Goal: Transaction & Acquisition: Purchase product/service

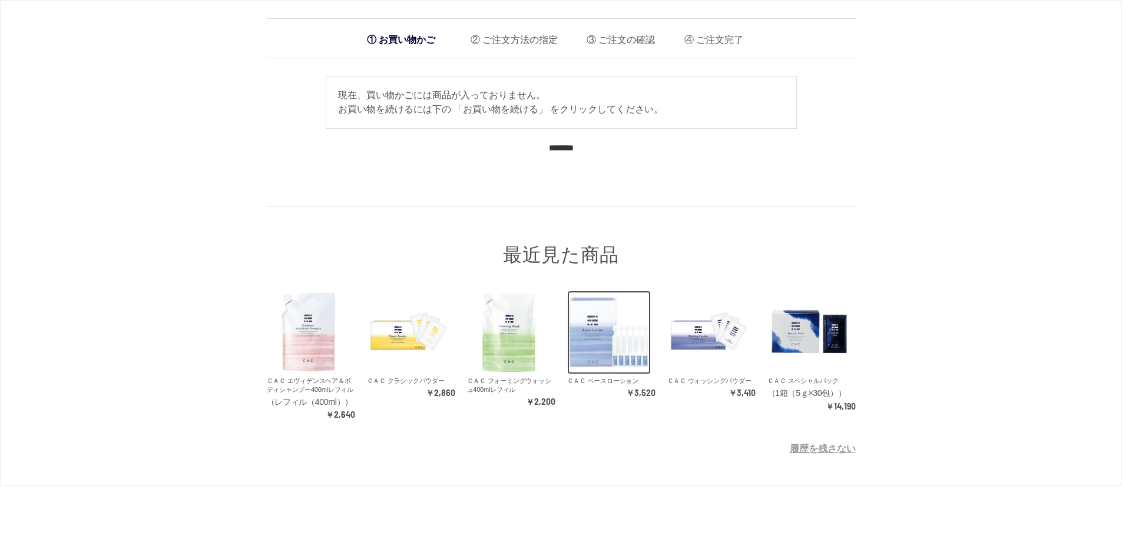
click at [602, 341] on img at bounding box center [609, 333] width 84 height 84
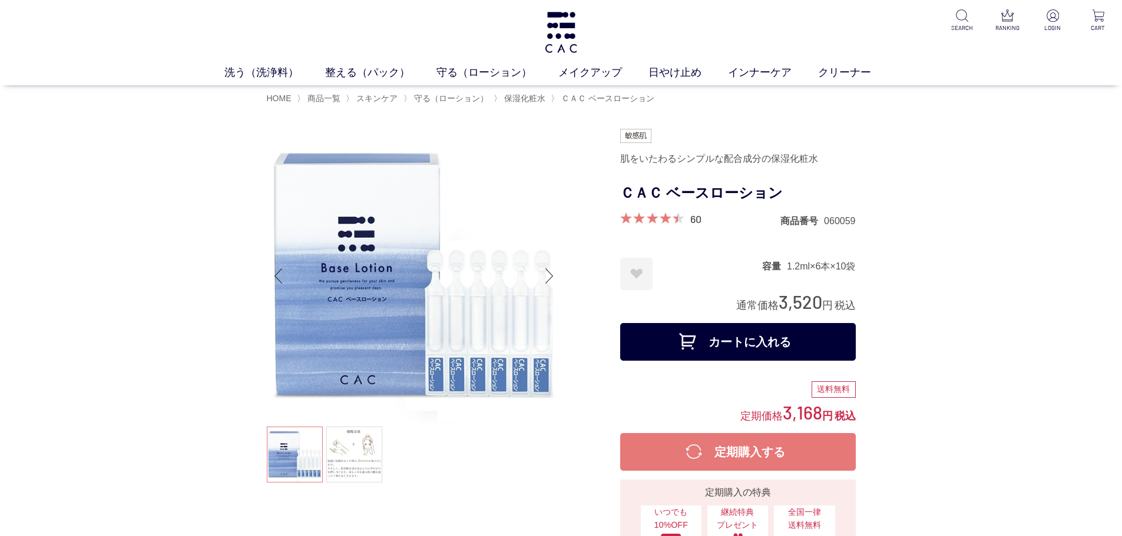
click at [824, 327] on button "カートに入れる" at bounding box center [738, 342] width 236 height 38
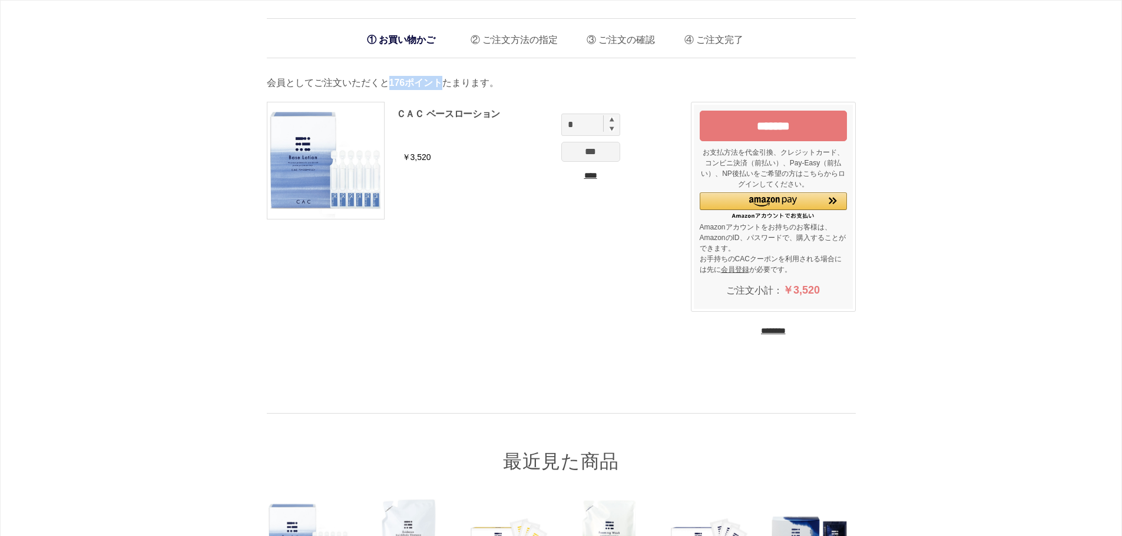
drag, startPoint x: 438, startPoint y: 85, endPoint x: 384, endPoint y: 87, distance: 54.2
click at [384, 87] on p "会員としてご注文いただくと 176ポイント たまります。" at bounding box center [561, 83] width 589 height 14
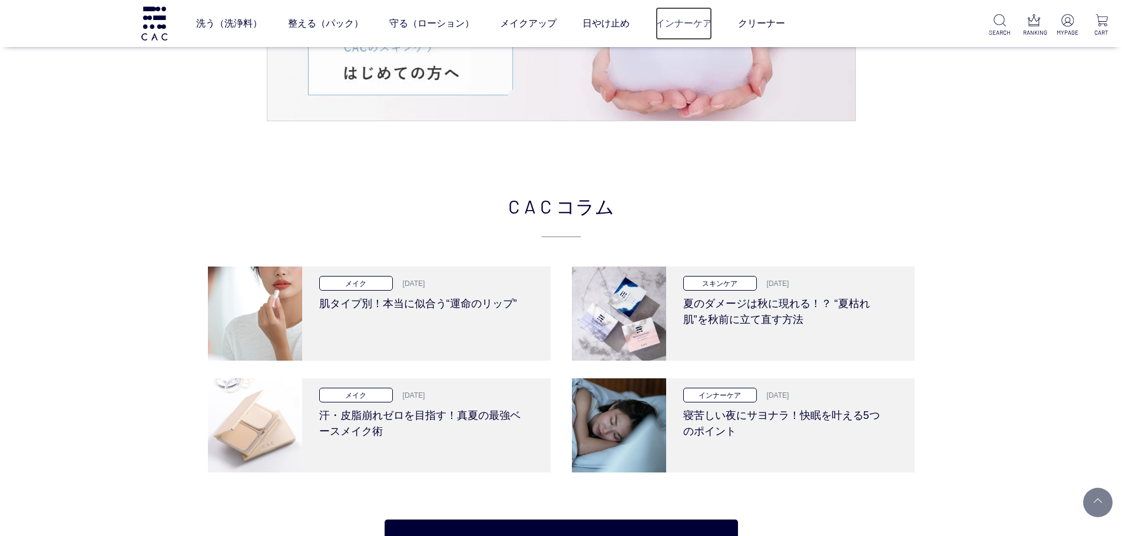
click at [675, 24] on link "インナーケア" at bounding box center [683, 23] width 57 height 33
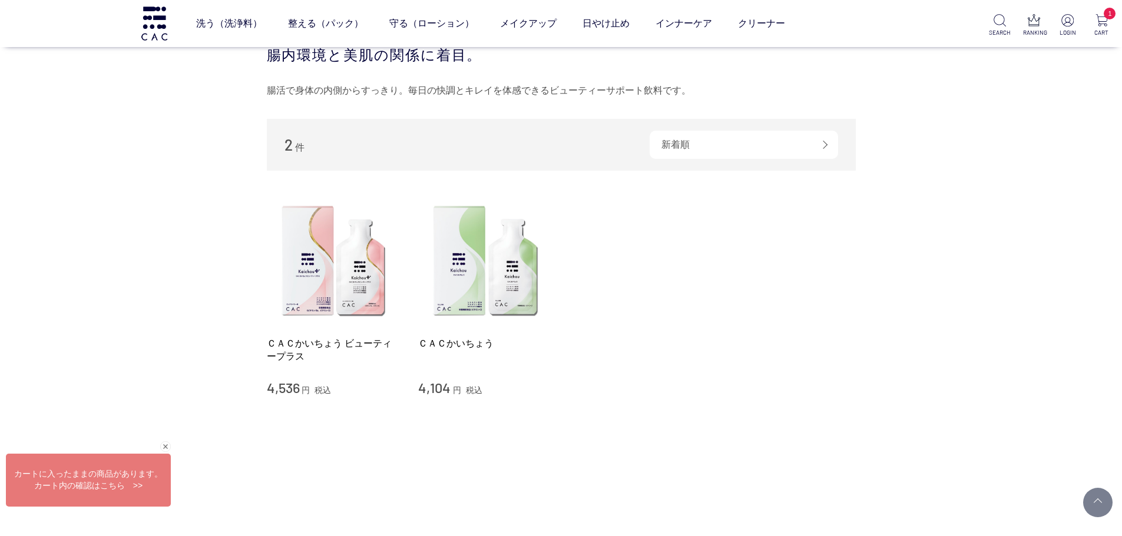
scroll to position [118, 0]
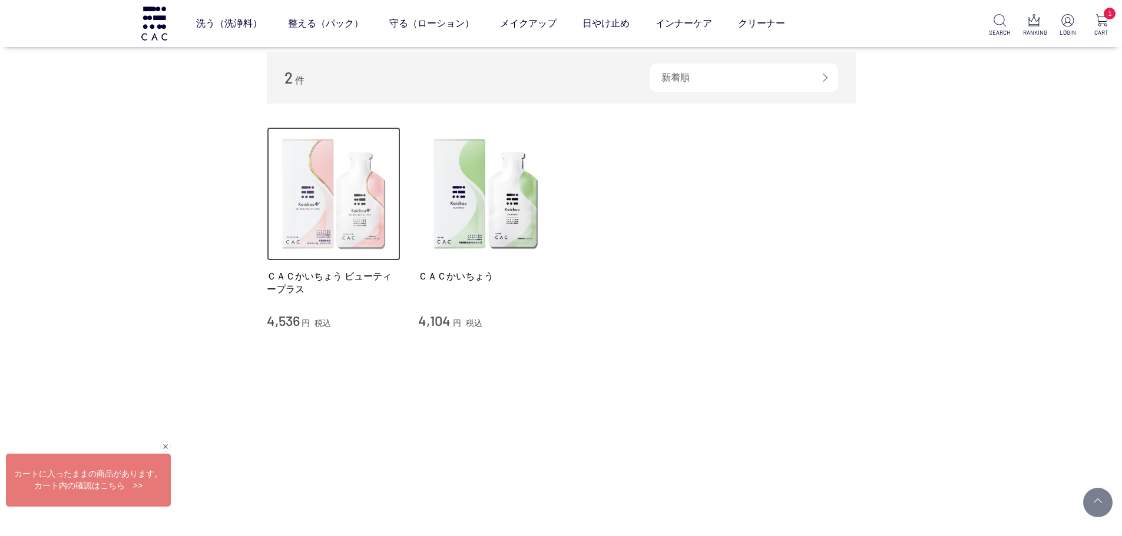
click at [304, 197] on img at bounding box center [334, 194] width 134 height 134
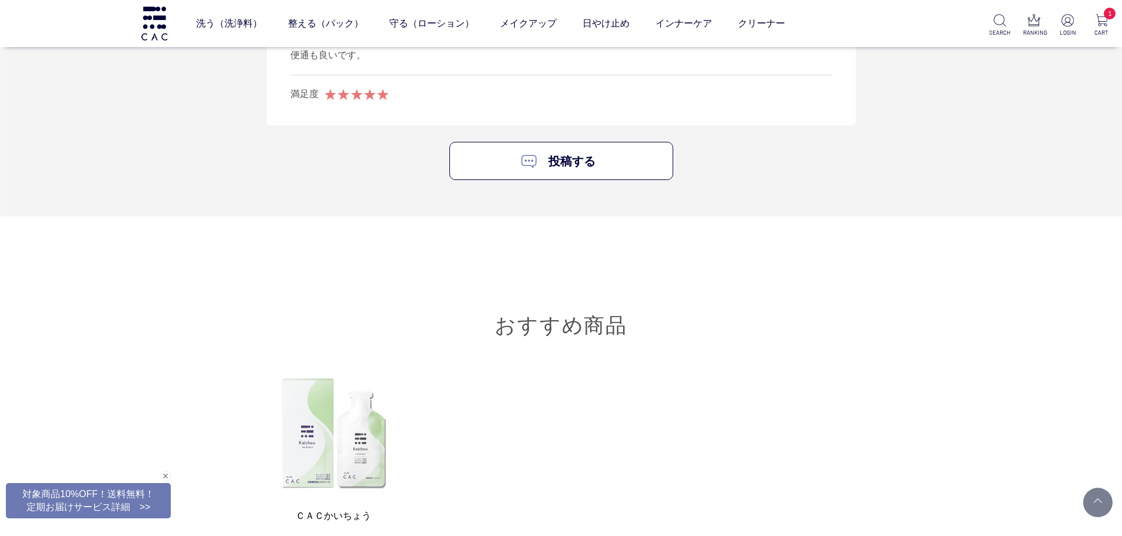
scroll to position [4534, 0]
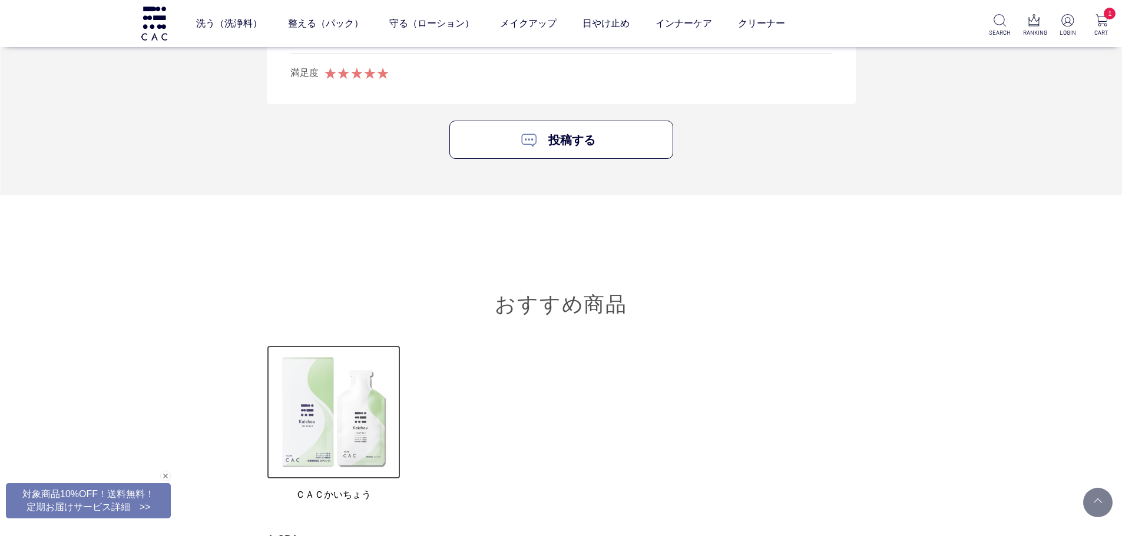
click at [314, 385] on img at bounding box center [334, 413] width 134 height 134
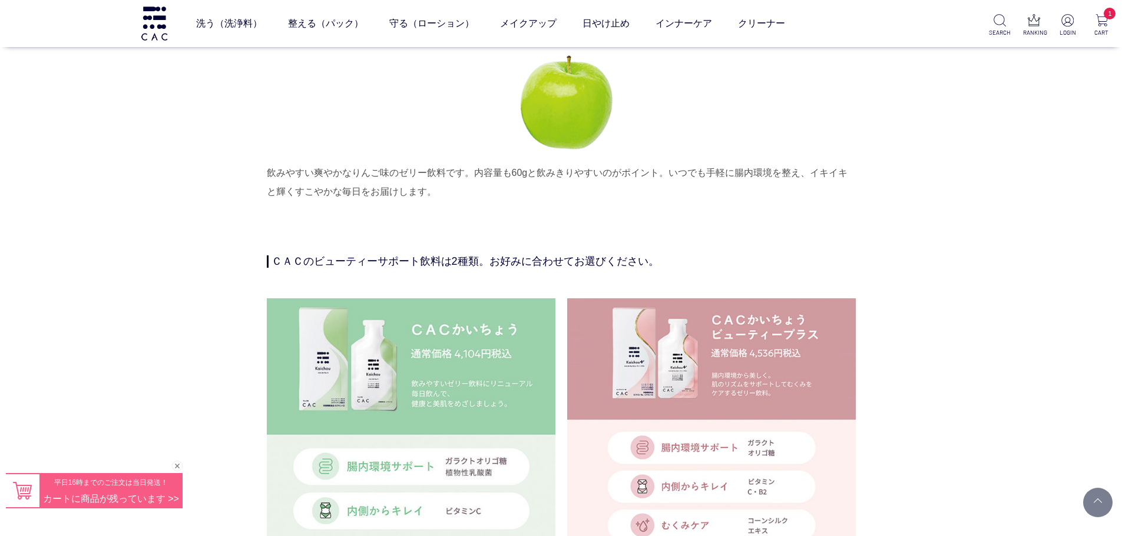
scroll to position [2650, 0]
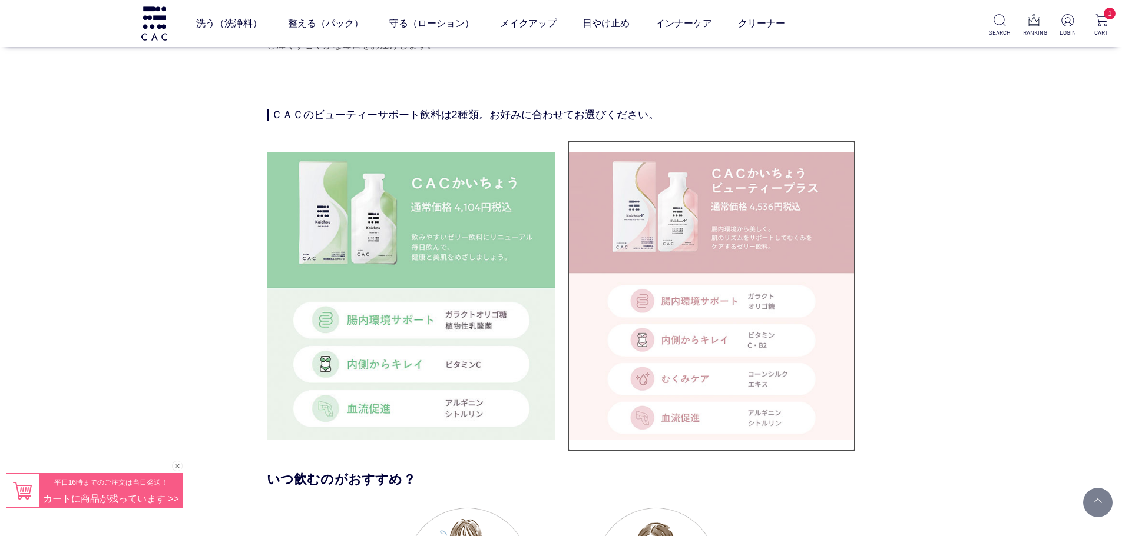
click at [664, 289] on img at bounding box center [711, 296] width 289 height 289
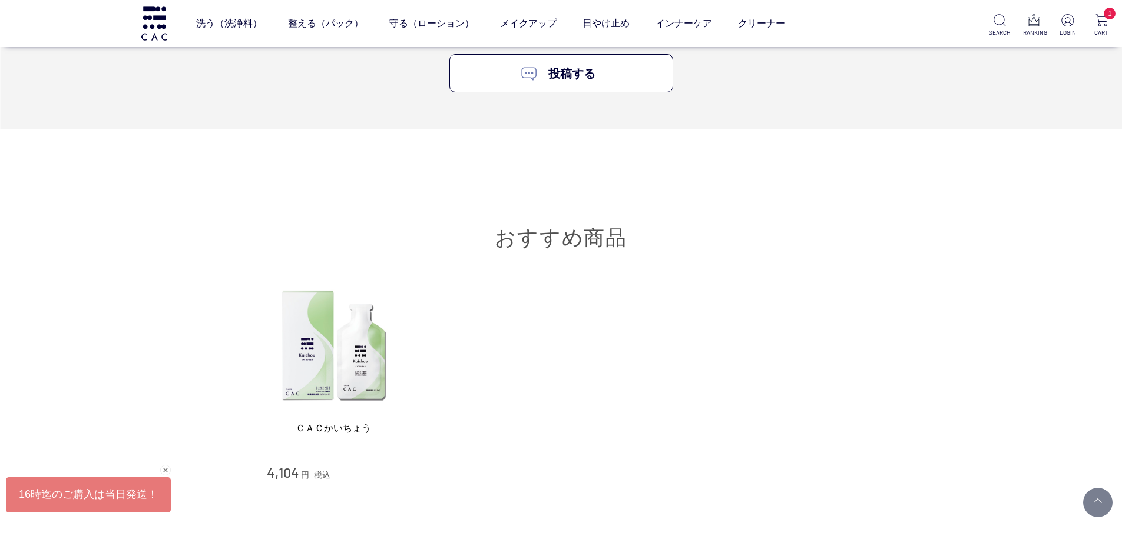
scroll to position [4652, 0]
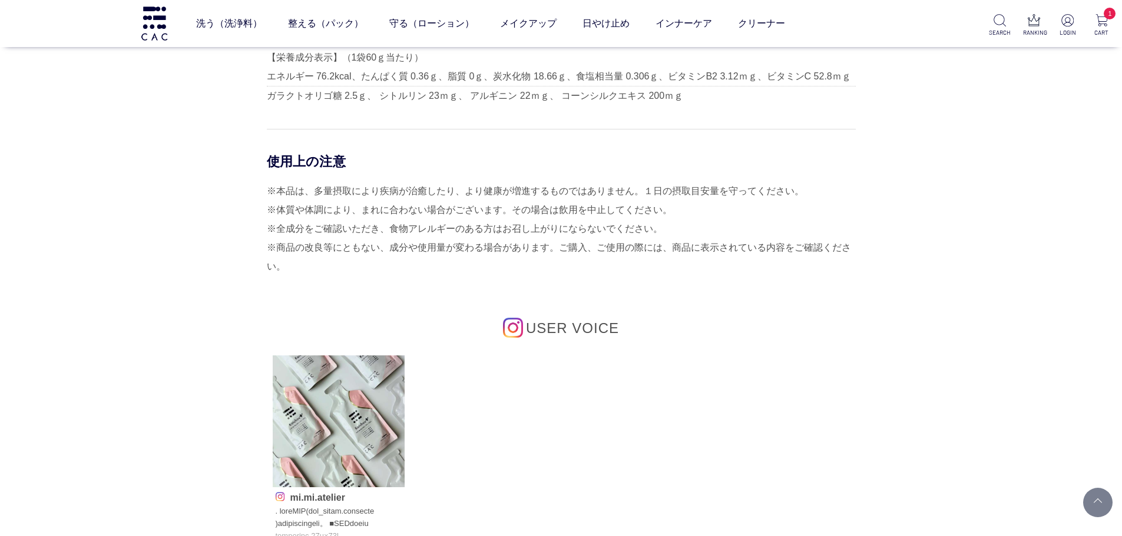
scroll to position [4063, 0]
